Goal: Book appointment/travel/reservation

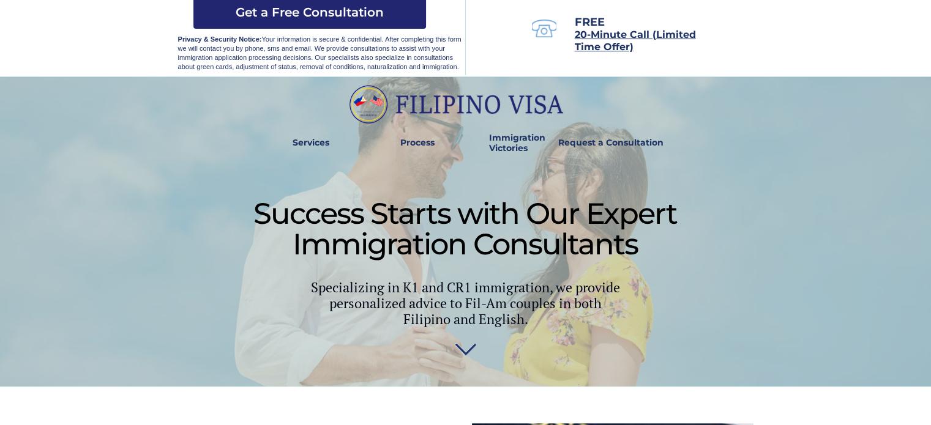
scroll to position [306, 0]
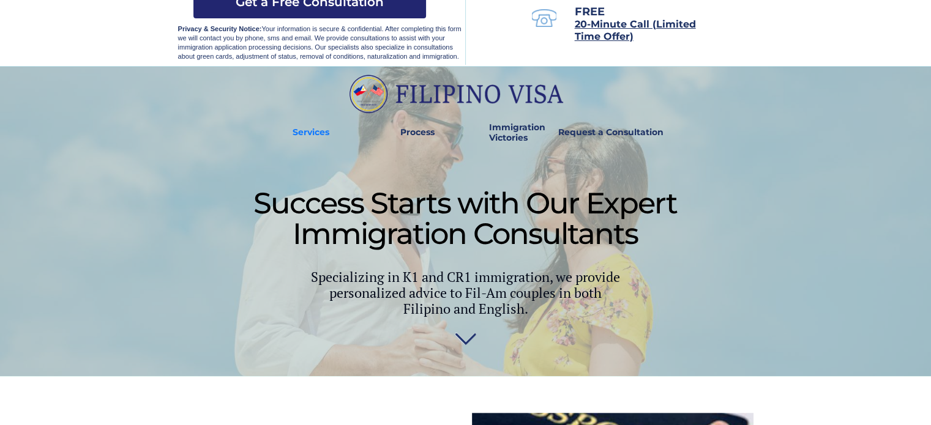
click at [306, 133] on strong "Services" at bounding box center [311, 132] width 37 height 11
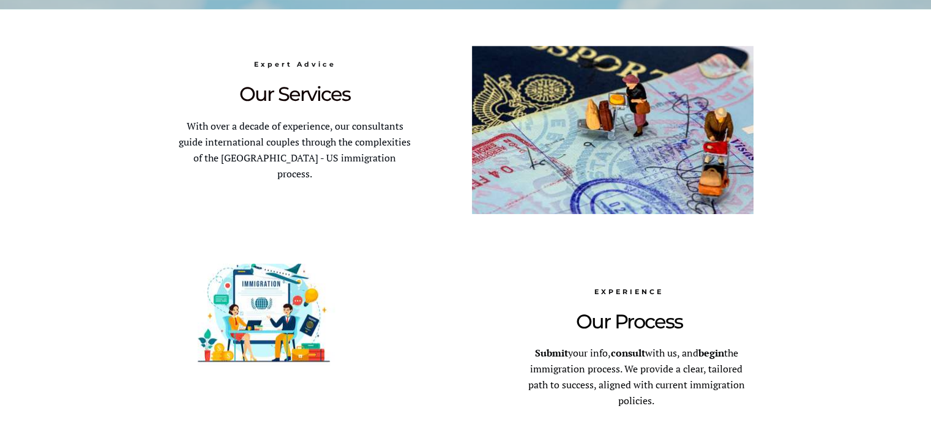
scroll to position [743, 0]
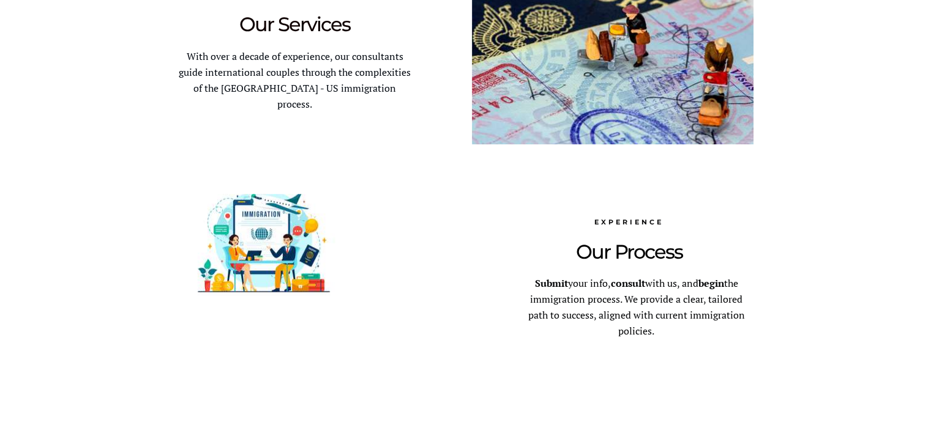
click at [313, 58] on span "With over a decade of experience, our consultants guide international couples t…" at bounding box center [295, 80] width 232 height 61
click at [312, 21] on span "Our Services" at bounding box center [294, 24] width 111 height 24
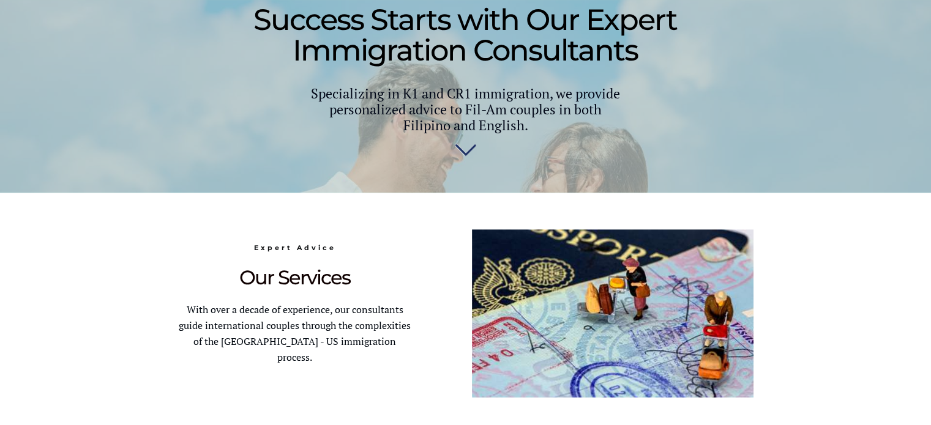
scroll to position [367, 0]
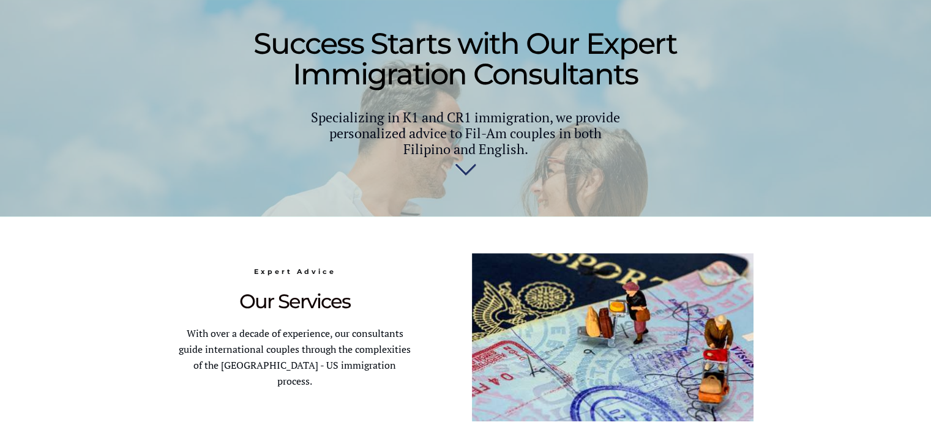
scroll to position [367, 0]
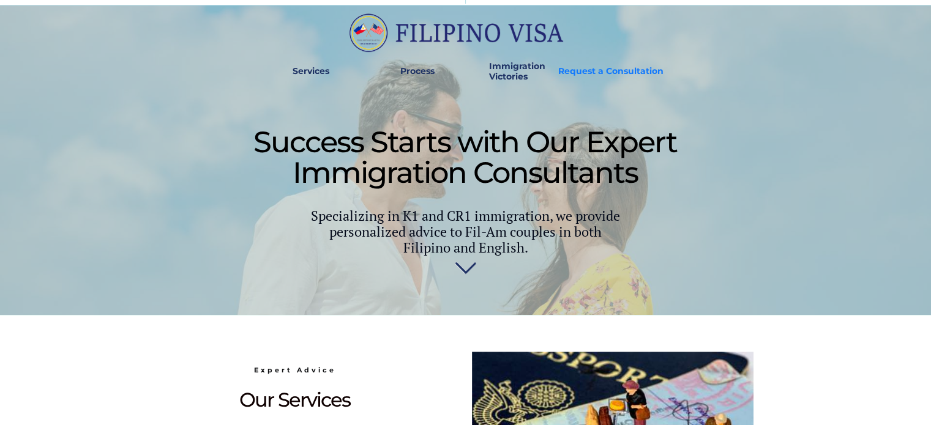
click at [563, 75] on strong "Request a Consultation" at bounding box center [610, 70] width 105 height 11
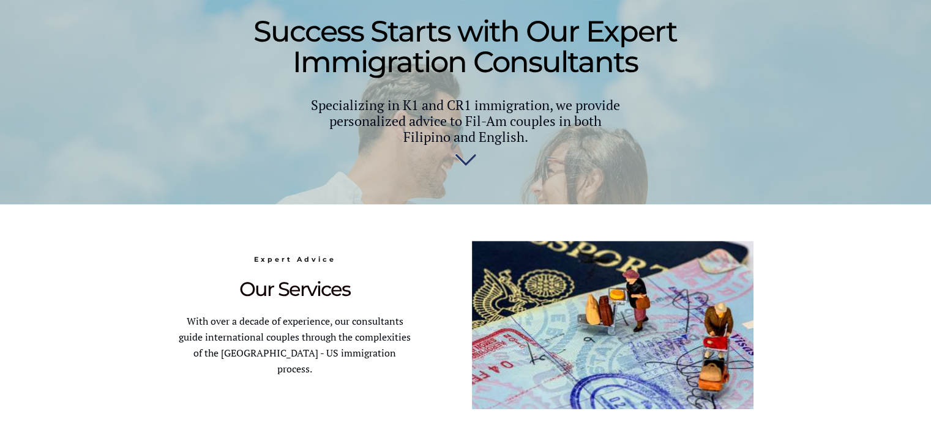
scroll to position [551, 0]
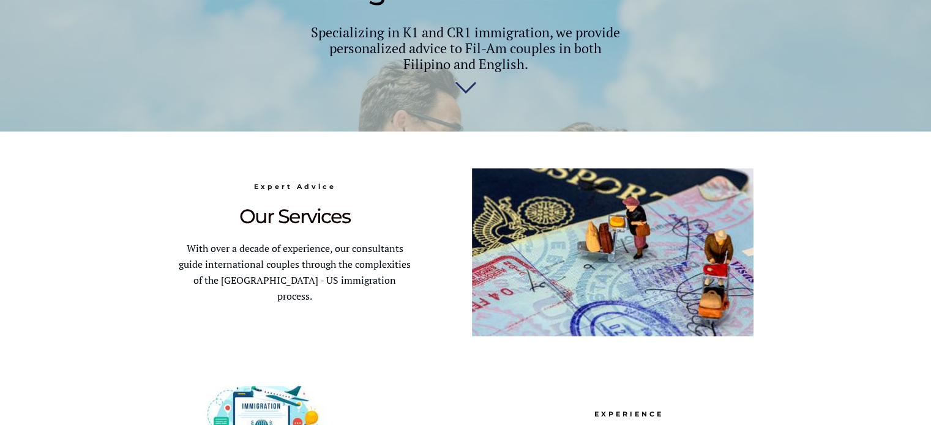
click at [471, 84] on img at bounding box center [465, 90] width 21 height 24
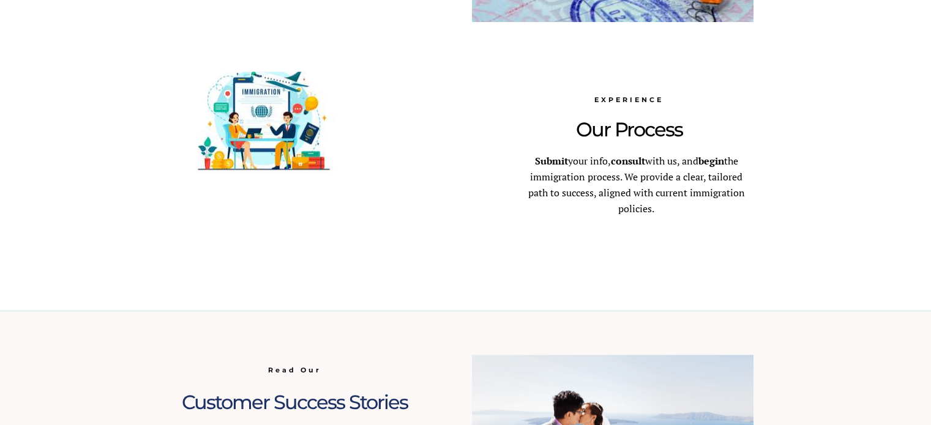
scroll to position [927, 0]
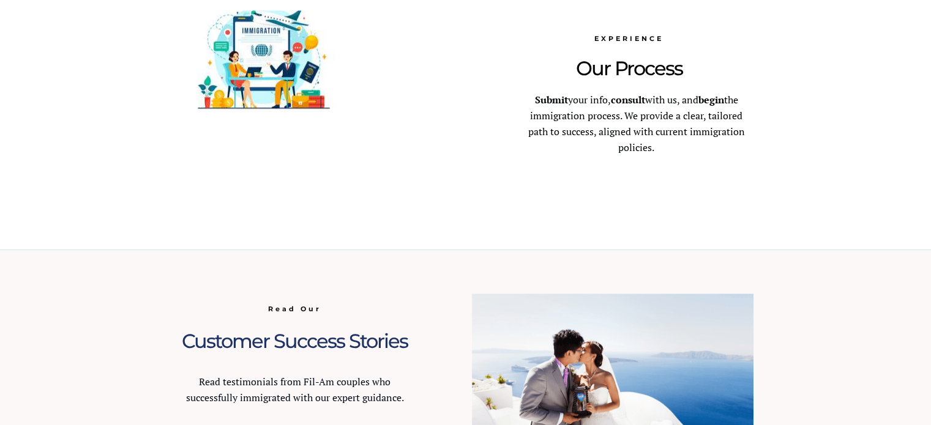
drag, startPoint x: 529, startPoint y: 99, endPoint x: 659, endPoint y: 146, distance: 138.1
click at [659, 146] on p "Submit your info, consult with us, and begin the immigration process. We provid…" at bounding box center [637, 124] width 234 height 64
copy span "Submit your info, consult with us, and begin the immigration process. We provid…"
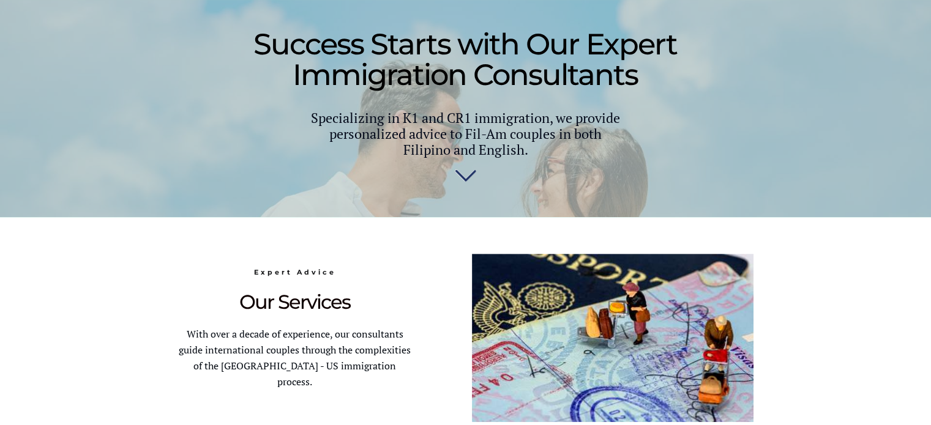
scroll to position [376, 0]
